Goal: Share content

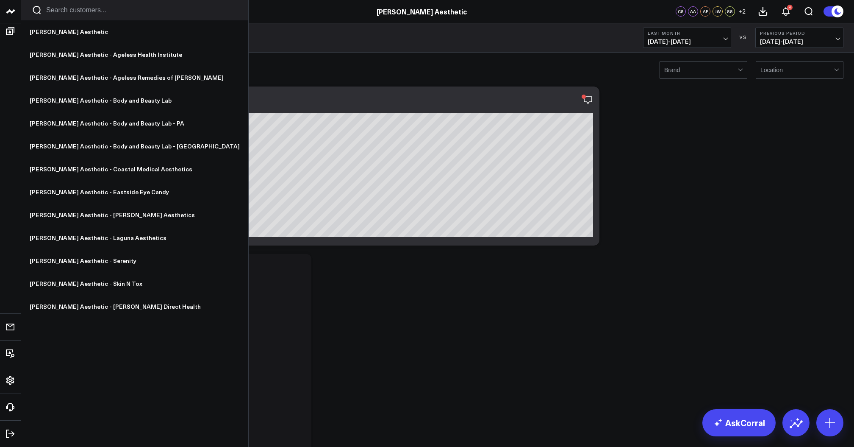
click at [95, 216] on link "[PERSON_NAME] Aesthetic - [PERSON_NAME] Aesthetics" at bounding box center [134, 214] width 227 height 23
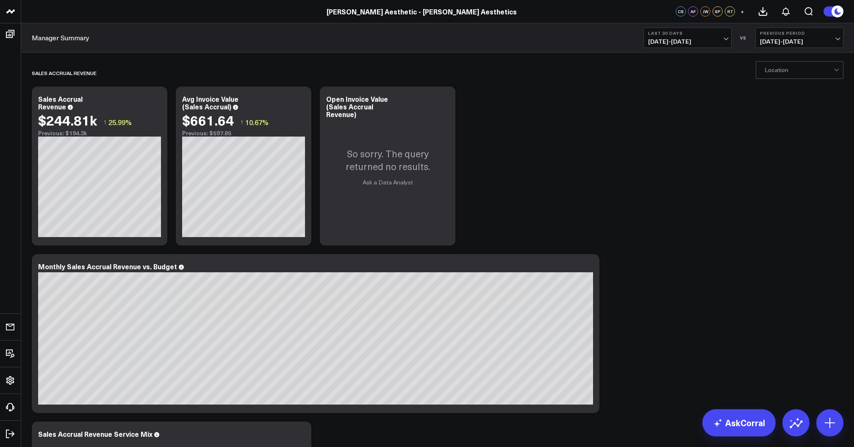
click at [679, 38] on span "07/29/25 - 08/27/25" at bounding box center [687, 41] width 79 height 7
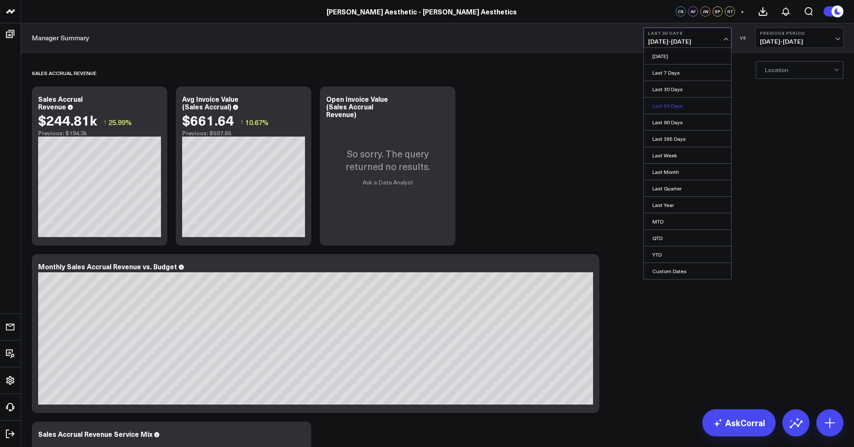
click at [671, 108] on link "Last 60 Days" at bounding box center [687, 105] width 87 height 16
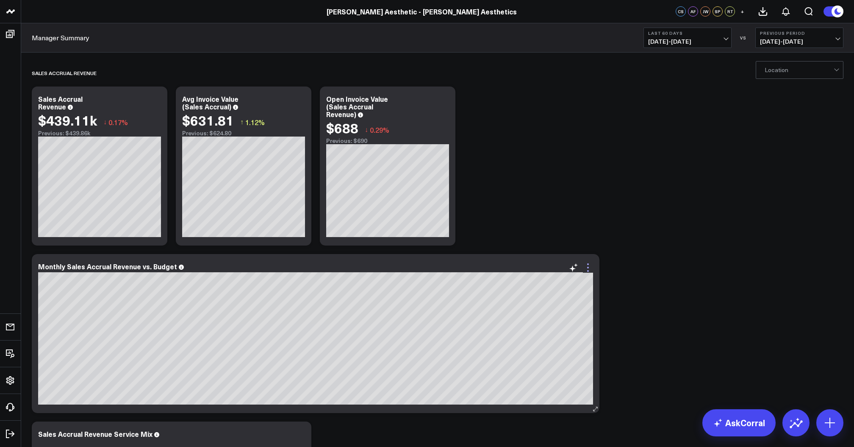
click at [587, 269] on icon at bounding box center [588, 267] width 10 height 10
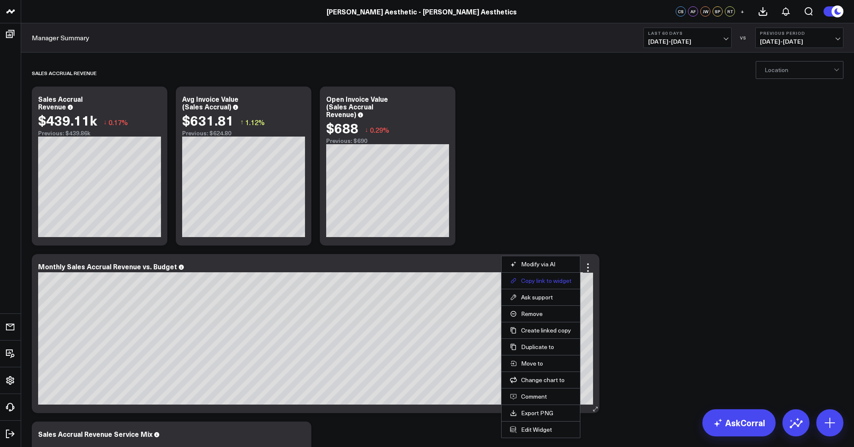
click at [555, 282] on button "Copy link to widget" at bounding box center [540, 281] width 61 height 8
